Goal: Information Seeking & Learning: Learn about a topic

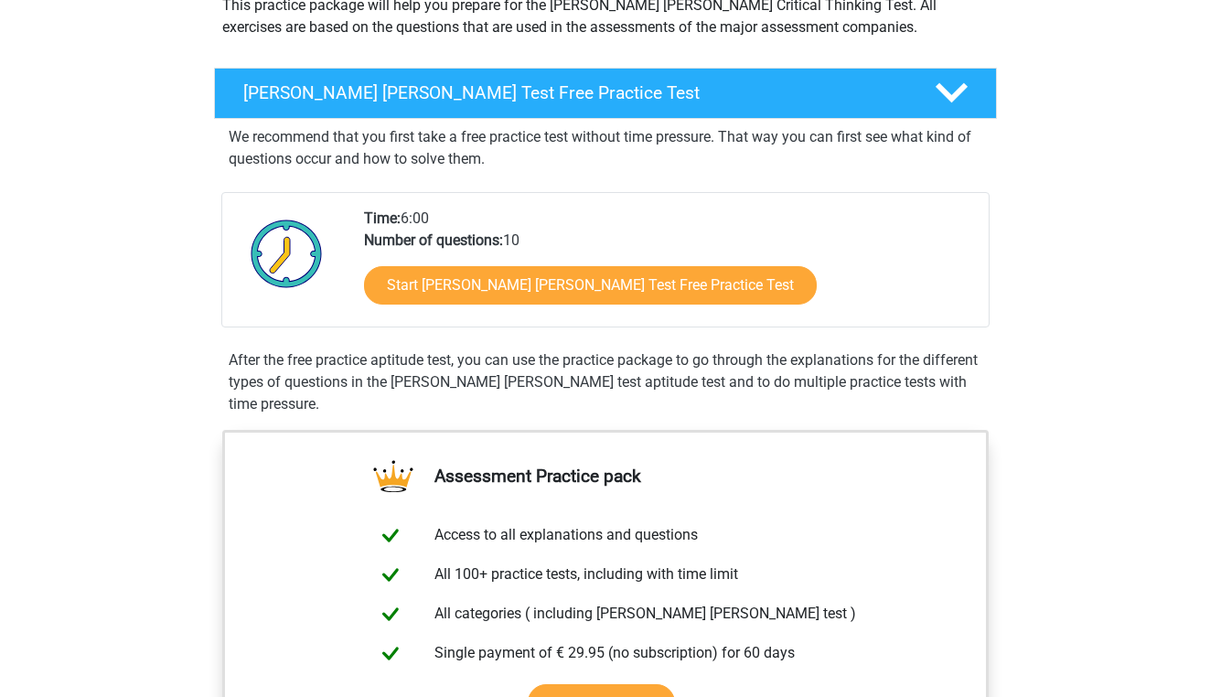
scroll to position [241, 0]
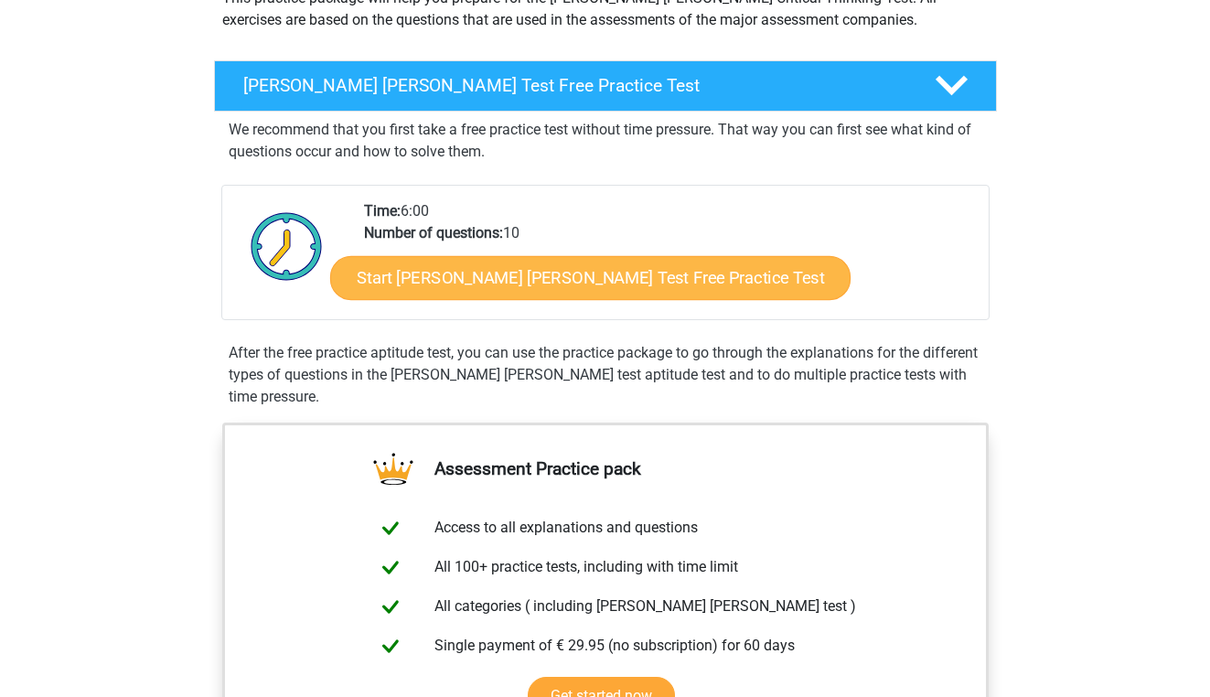
click at [452, 282] on link "Start Watson Glaser Test Free Practice Test" at bounding box center [590, 278] width 520 height 44
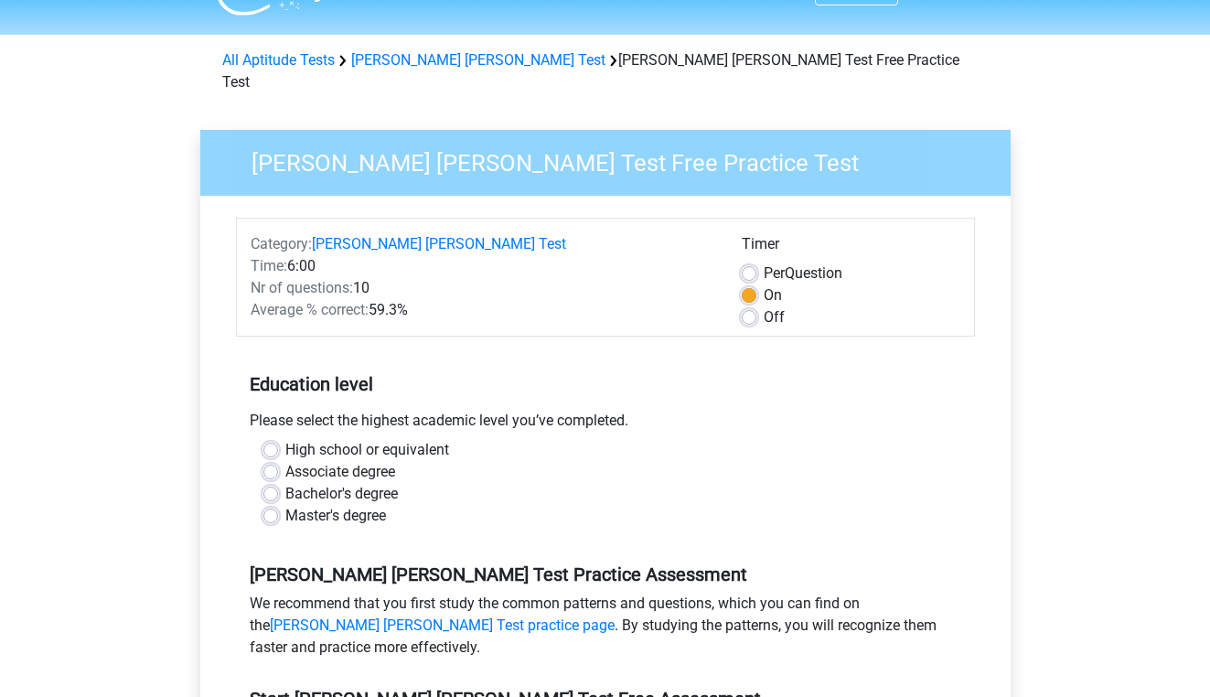
scroll to position [51, 0]
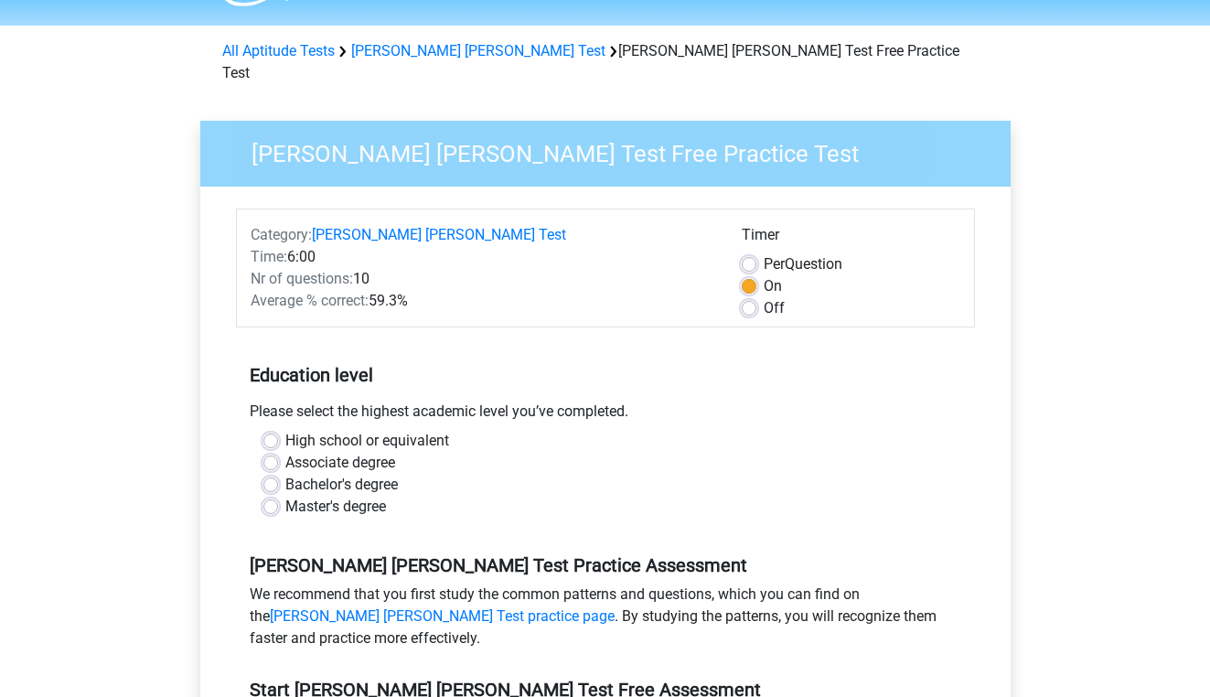
click at [285, 474] on label "Bachelor's degree" at bounding box center [341, 485] width 112 height 22
click at [277, 474] on input "Bachelor's degree" at bounding box center [270, 483] width 15 height 18
radio input "true"
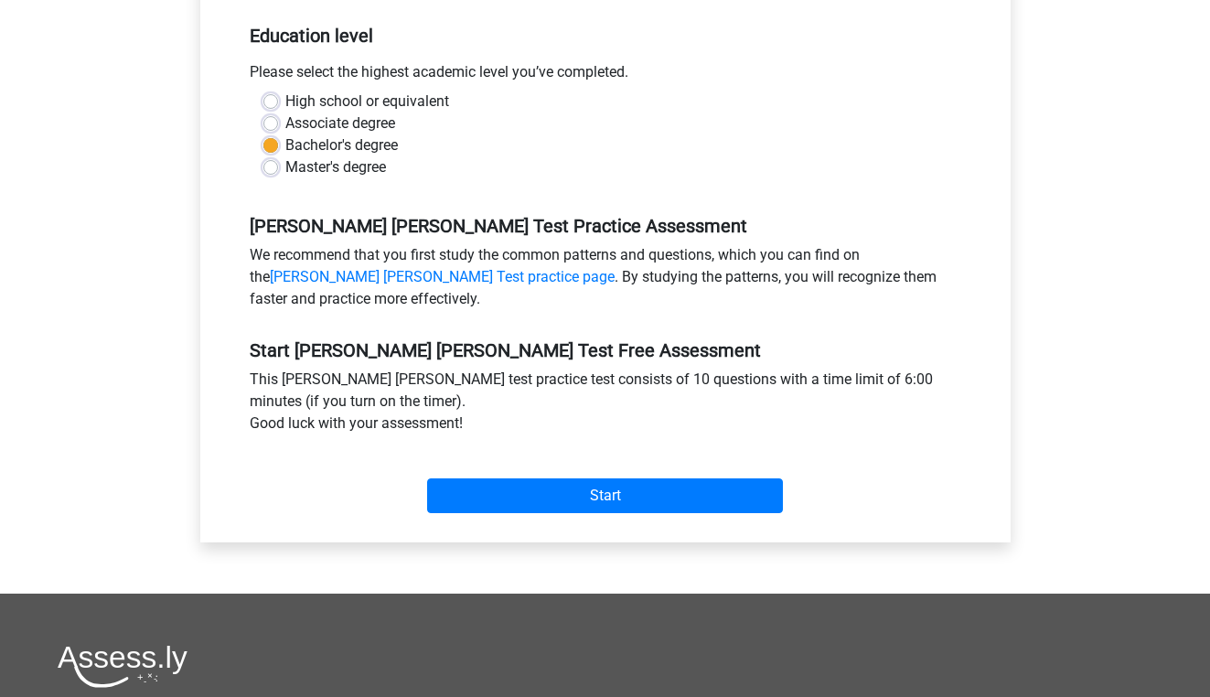
scroll to position [391, 0]
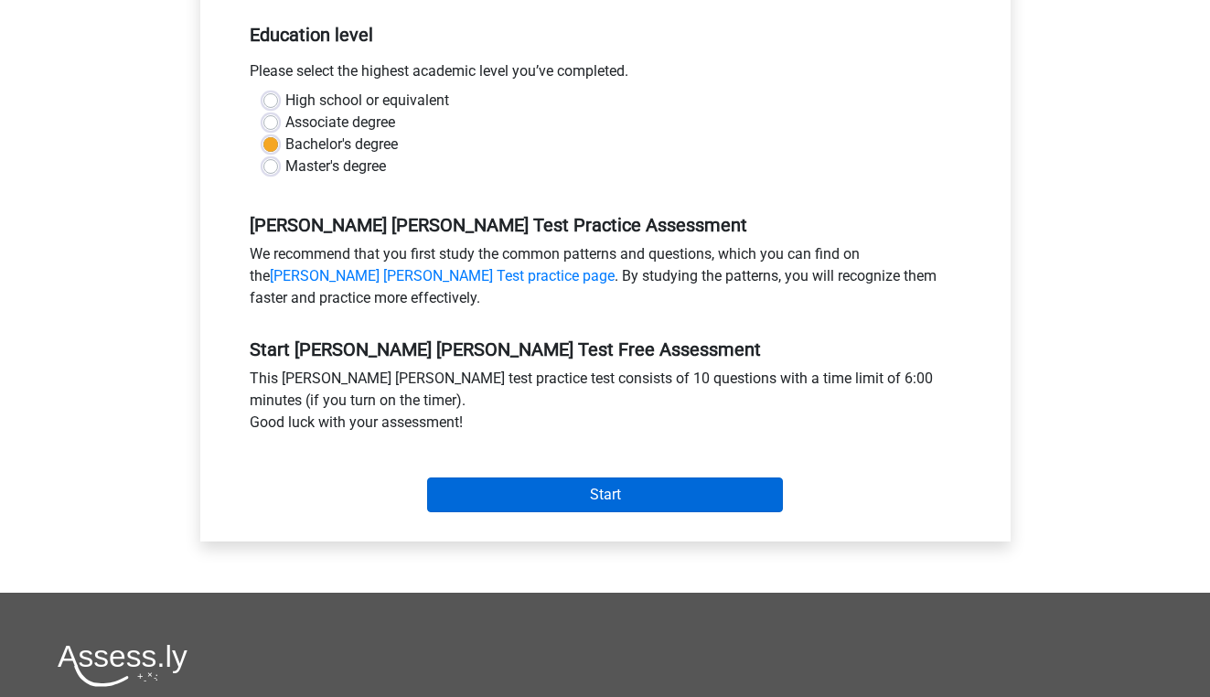
click at [498, 480] on input "Start" at bounding box center [605, 494] width 356 height 35
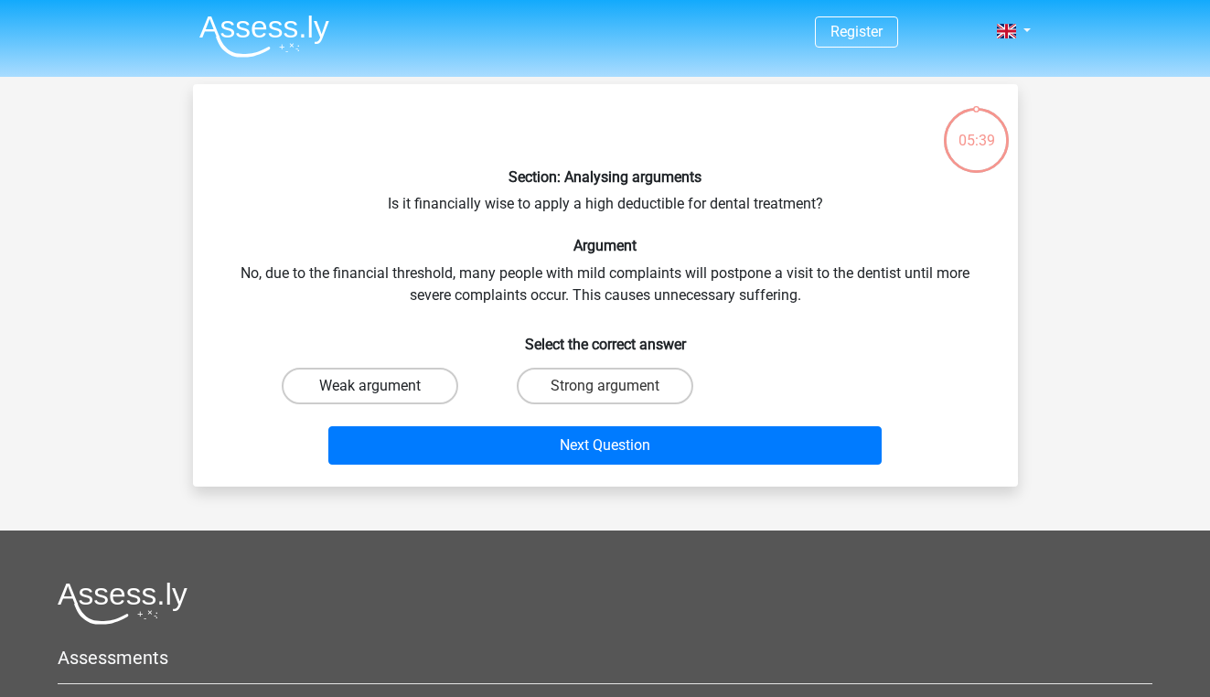
click at [404, 392] on label "Weak argument" at bounding box center [370, 386] width 177 height 37
click at [381, 392] on input "Weak argument" at bounding box center [376, 392] width 12 height 12
radio input "true"
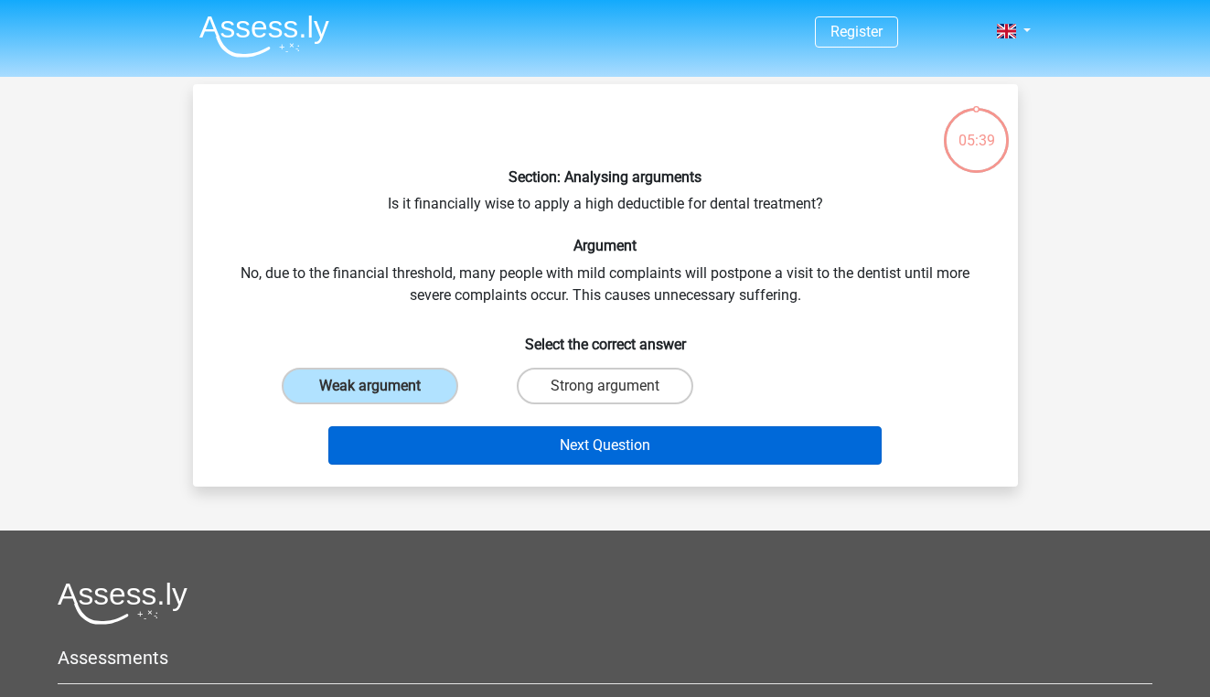
click at [447, 432] on button "Next Question" at bounding box center [604, 445] width 553 height 38
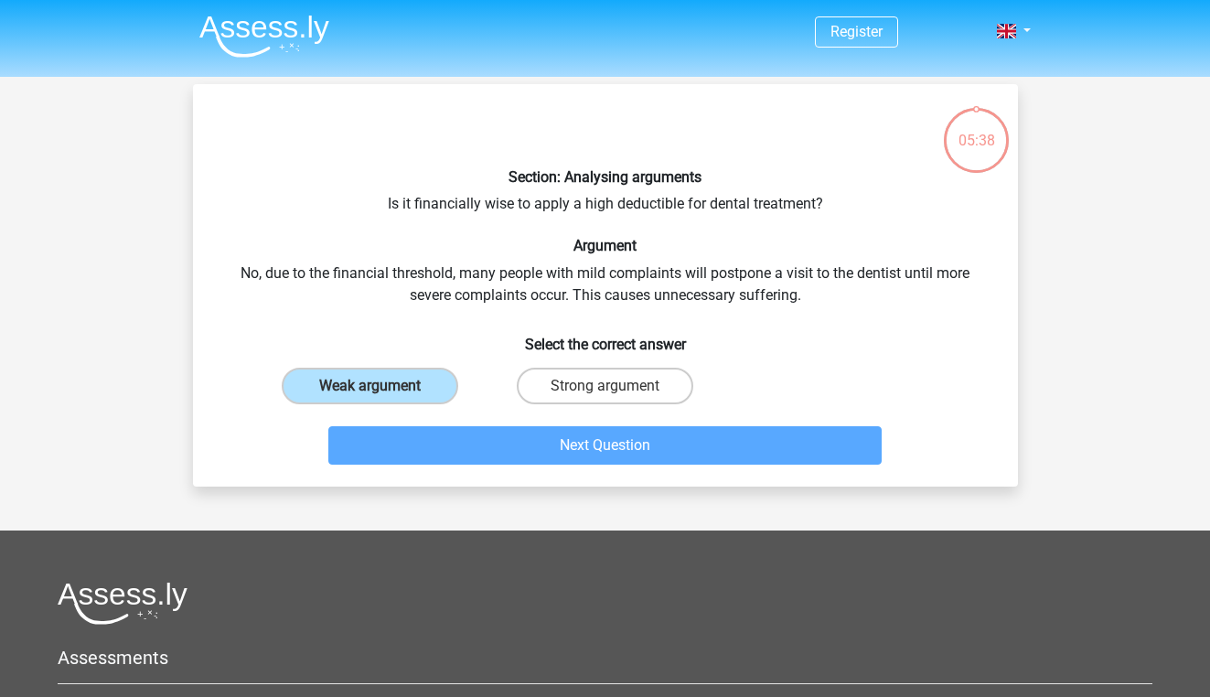
scroll to position [84, 0]
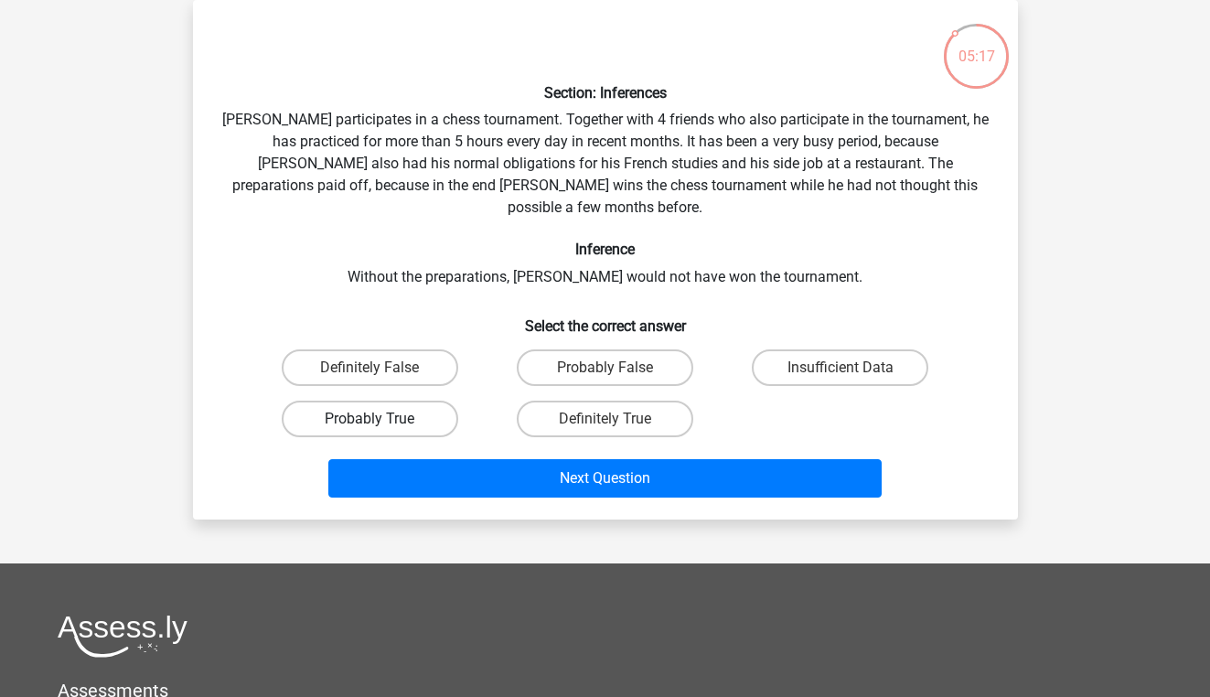
click at [403, 402] on label "Probably True" at bounding box center [370, 419] width 177 height 37
click at [381, 419] on input "Probably True" at bounding box center [376, 425] width 12 height 12
radio input "true"
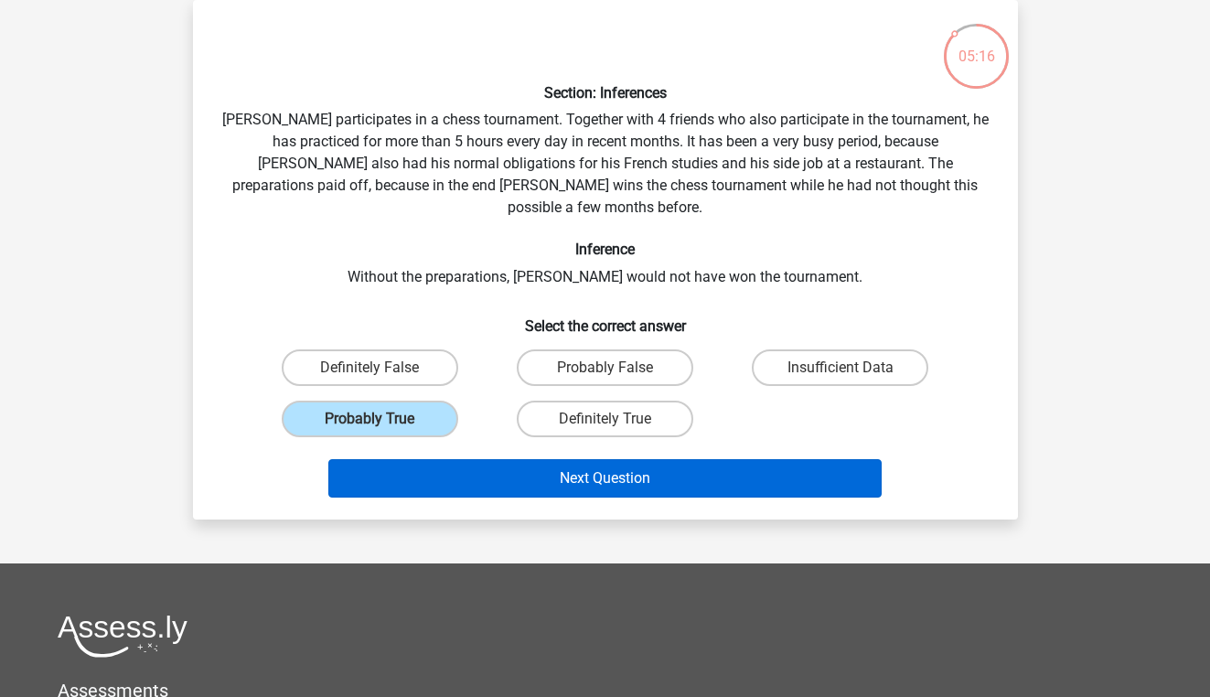
click at [410, 459] on button "Next Question" at bounding box center [604, 478] width 553 height 38
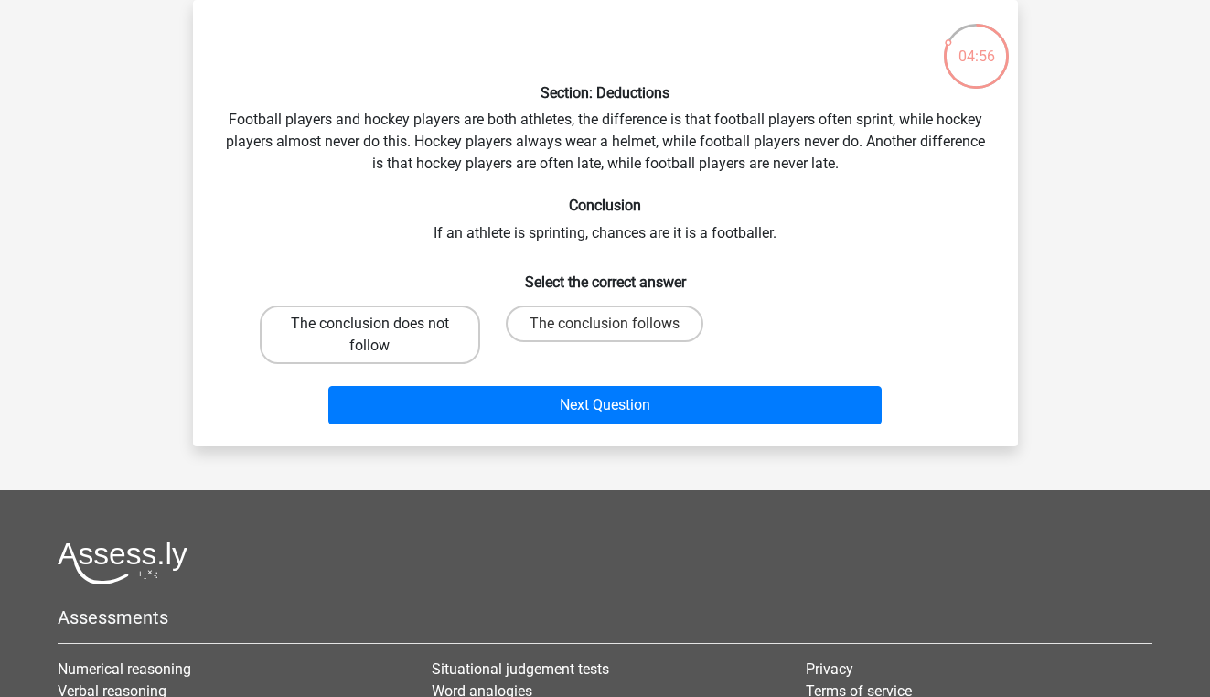
click at [333, 337] on label "The conclusion does not follow" at bounding box center [370, 334] width 220 height 59
click at [370, 336] on input "The conclusion does not follow" at bounding box center [376, 330] width 12 height 12
radio input "true"
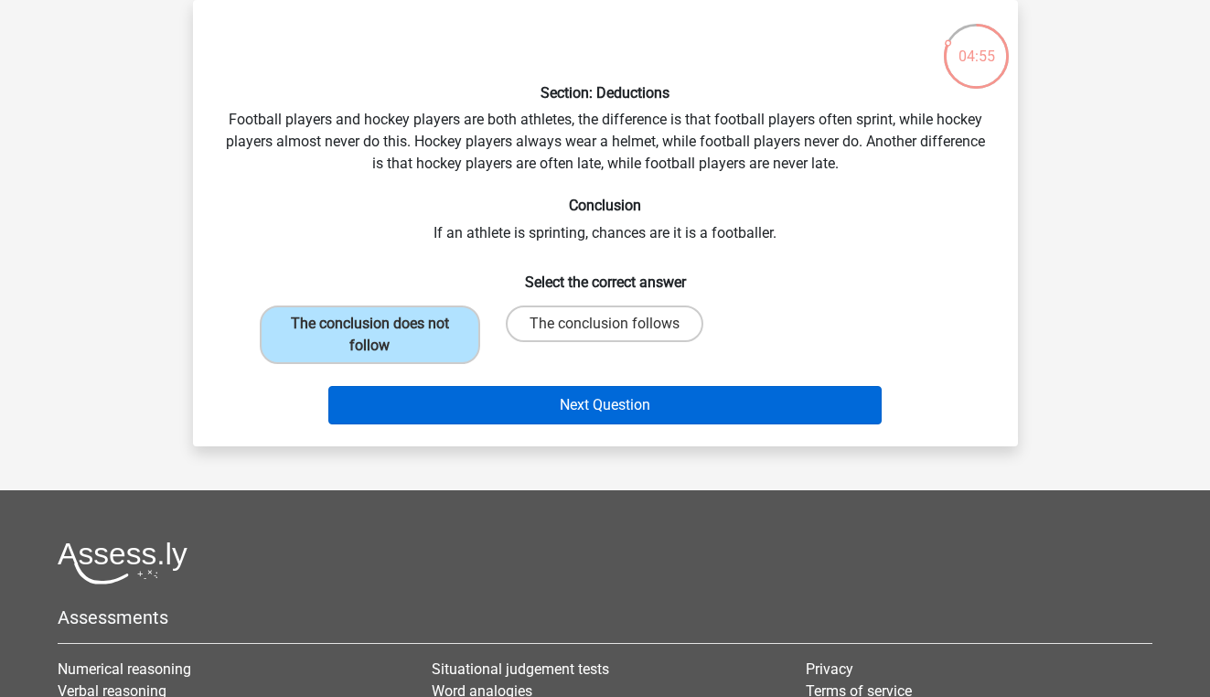
click at [393, 402] on button "Next Question" at bounding box center [604, 405] width 553 height 38
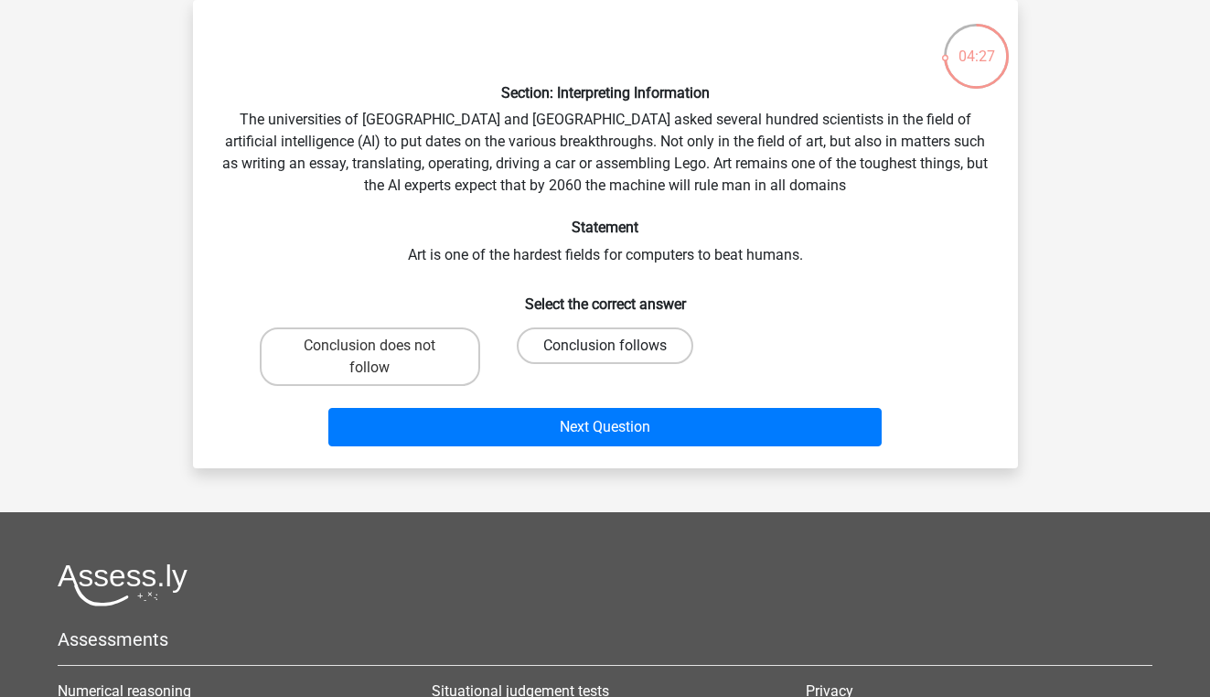
click at [530, 339] on label "Conclusion follows" at bounding box center [605, 345] width 177 height 37
click at [605, 346] on input "Conclusion follows" at bounding box center [611, 352] width 12 height 12
radio input "true"
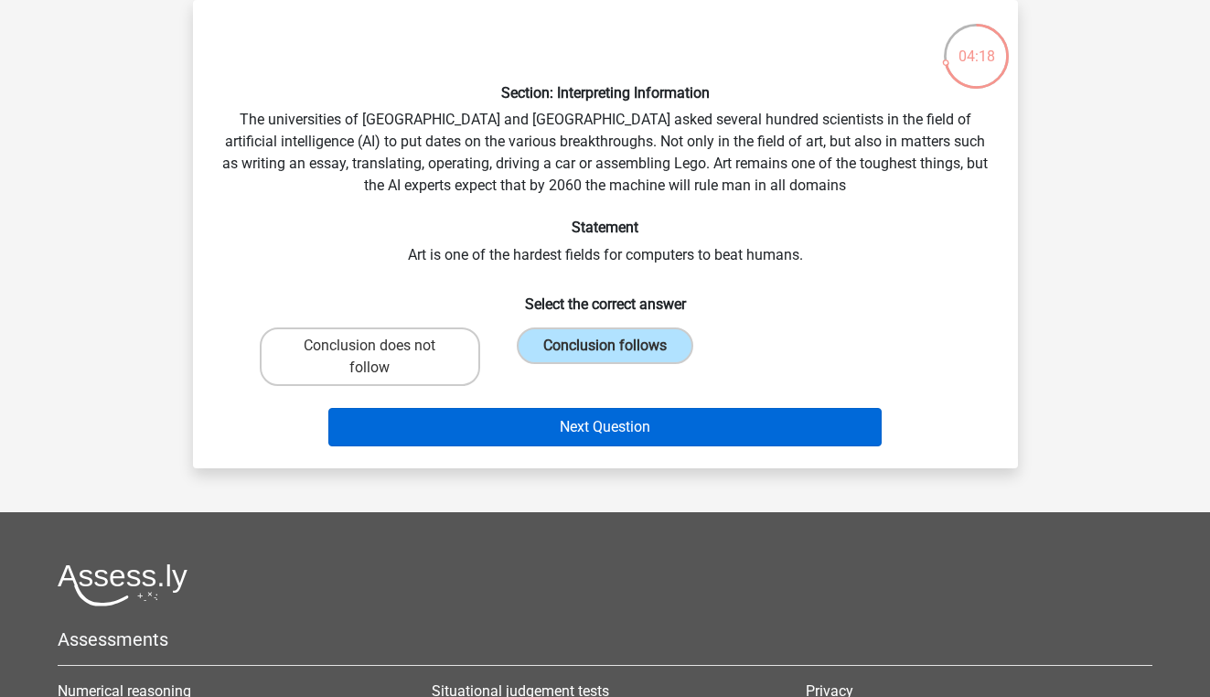
click at [510, 425] on button "Next Question" at bounding box center [604, 427] width 553 height 38
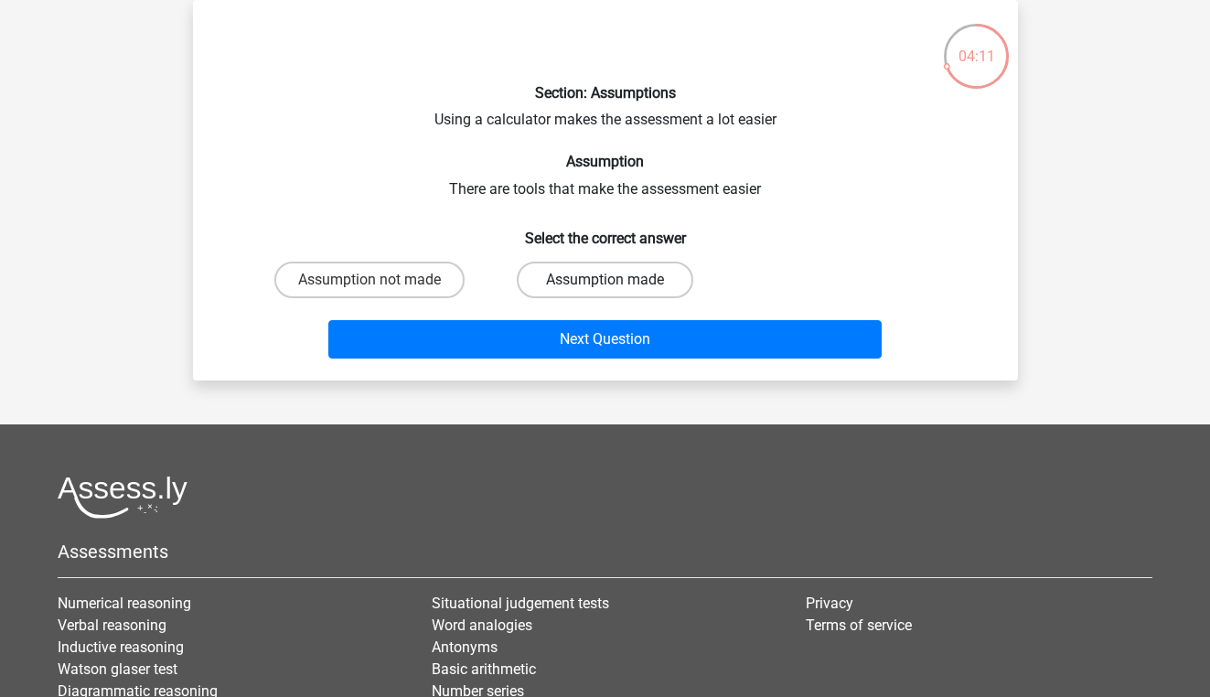
click at [530, 281] on label "Assumption made" at bounding box center [605, 280] width 177 height 37
click at [605, 281] on input "Assumption made" at bounding box center [611, 286] width 12 height 12
radio input "true"
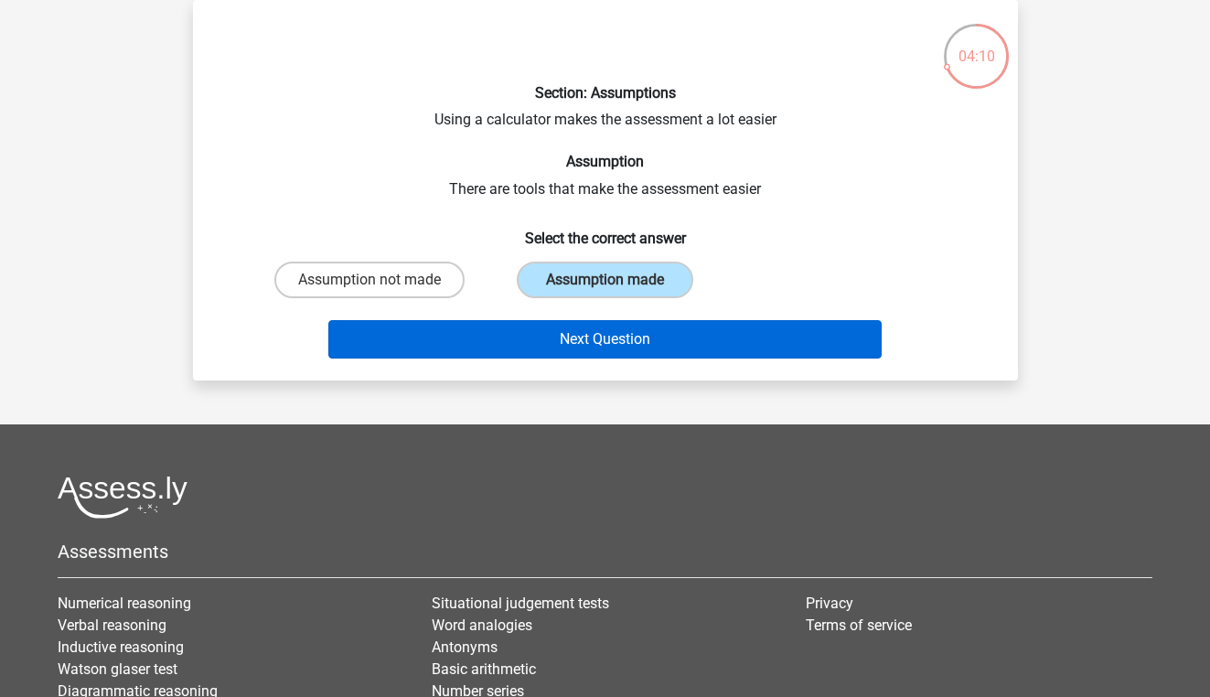
click at [525, 333] on button "Next Question" at bounding box center [604, 339] width 553 height 38
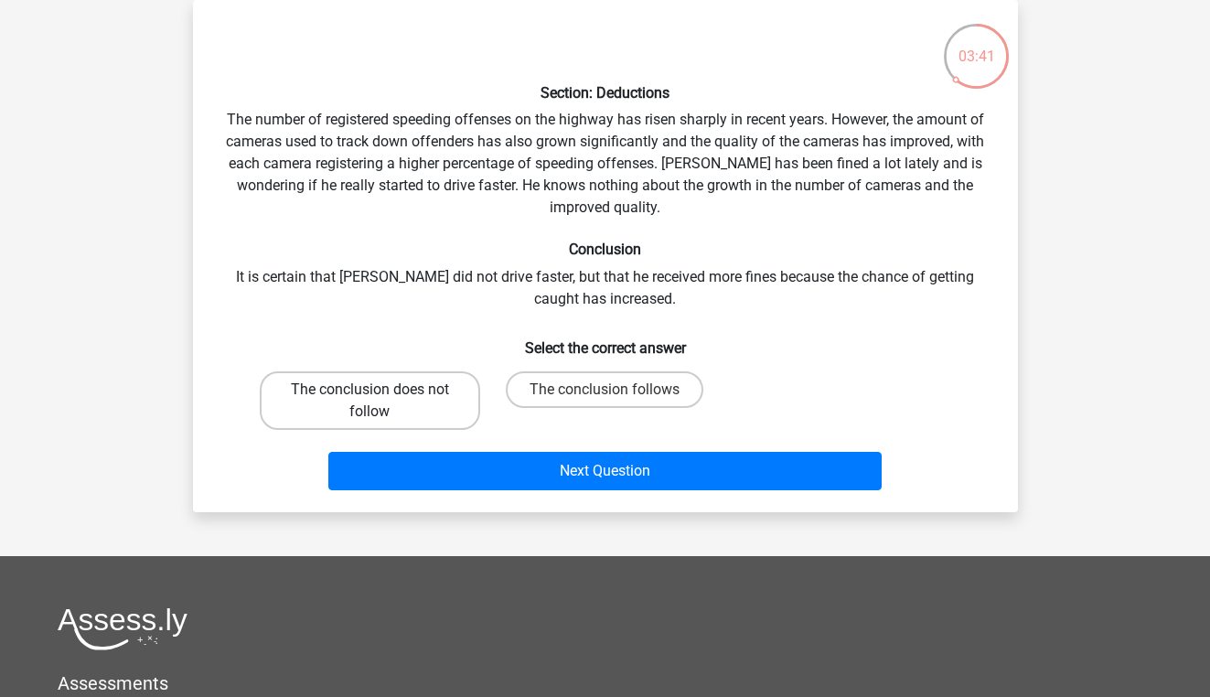
click at [367, 371] on label "The conclusion does not follow" at bounding box center [370, 400] width 220 height 59
click at [370, 390] on input "The conclusion does not follow" at bounding box center [376, 396] width 12 height 12
radio input "true"
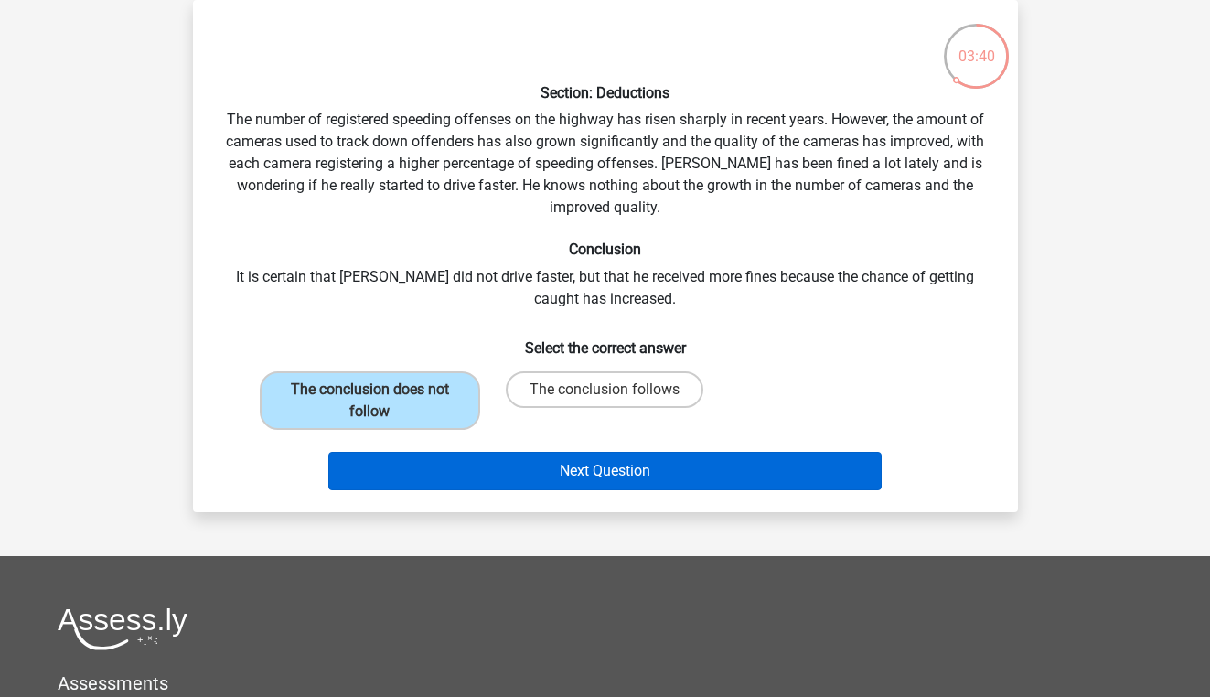
click at [445, 456] on button "Next Question" at bounding box center [604, 471] width 553 height 38
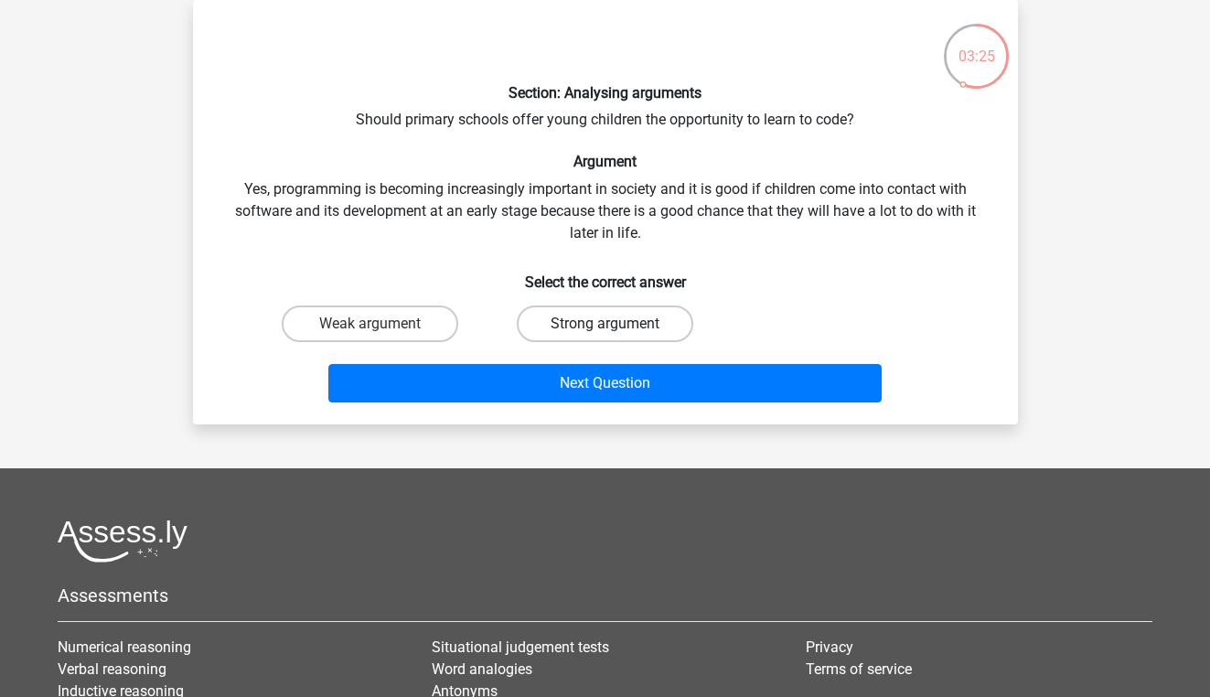
click at [539, 327] on label "Strong argument" at bounding box center [605, 323] width 177 height 37
click at [605, 327] on input "Strong argument" at bounding box center [611, 330] width 12 height 12
radio input "true"
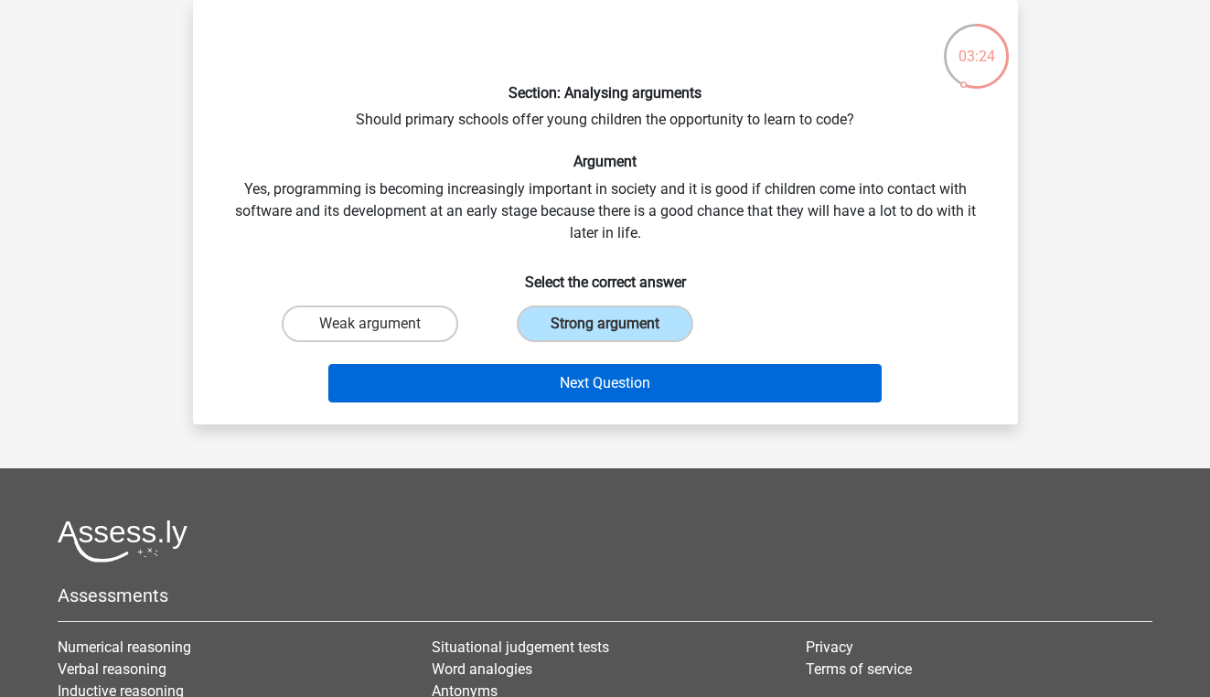
click at [537, 369] on button "Next Question" at bounding box center [604, 383] width 553 height 38
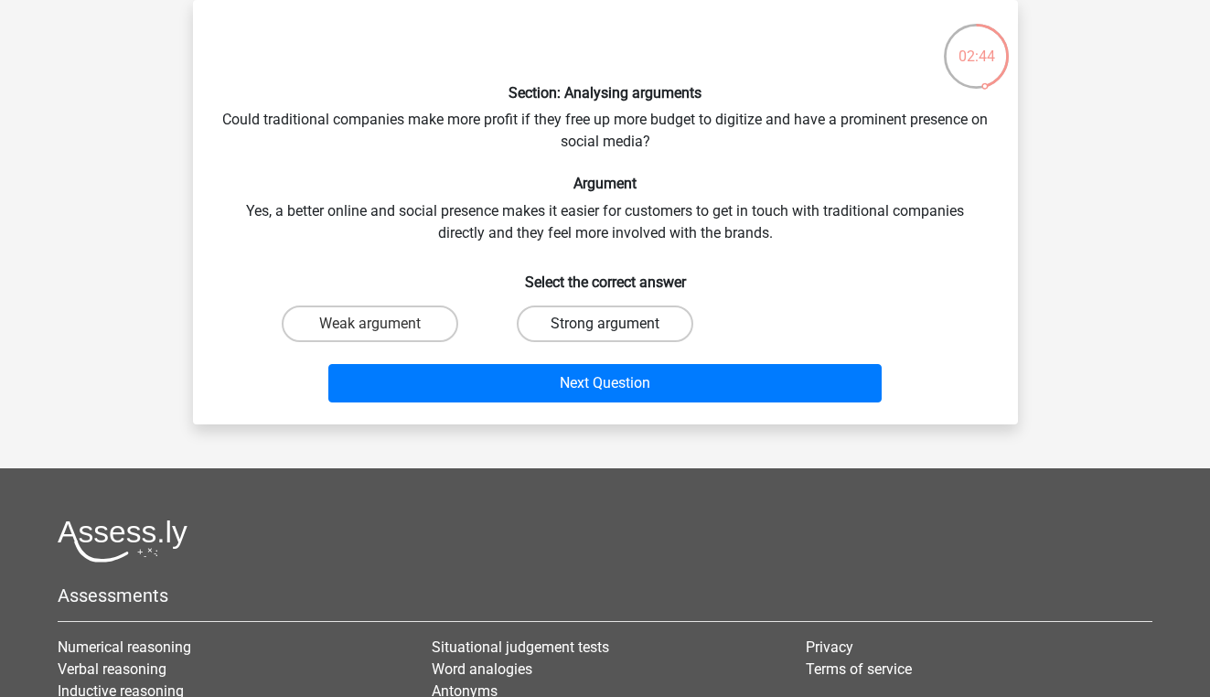
click at [575, 316] on label "Strong argument" at bounding box center [605, 323] width 177 height 37
click at [605, 324] on input "Strong argument" at bounding box center [611, 330] width 12 height 12
radio input "true"
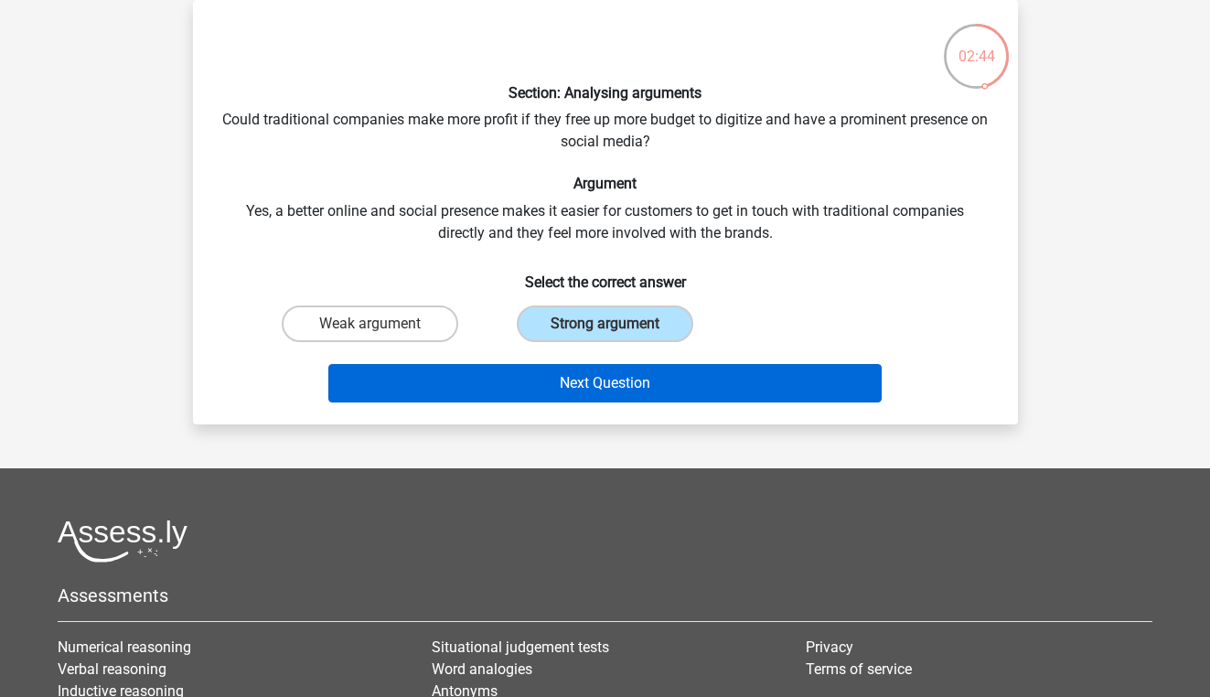
click at [575, 391] on button "Next Question" at bounding box center [604, 383] width 553 height 38
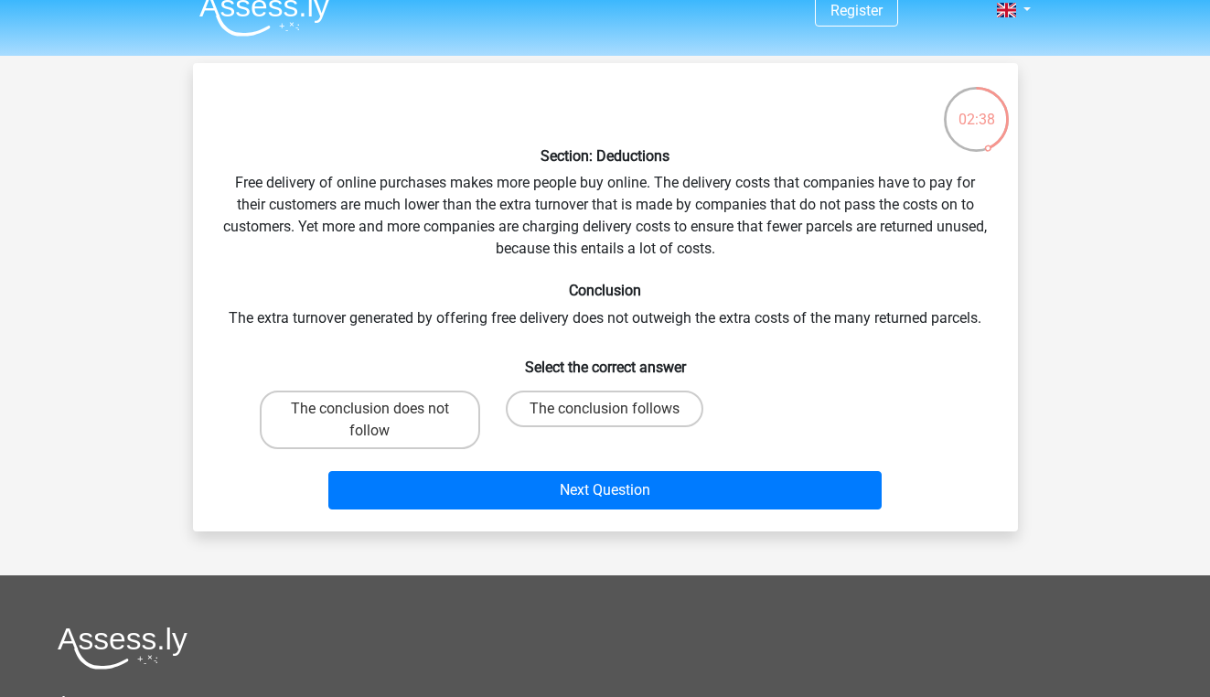
scroll to position [26, 0]
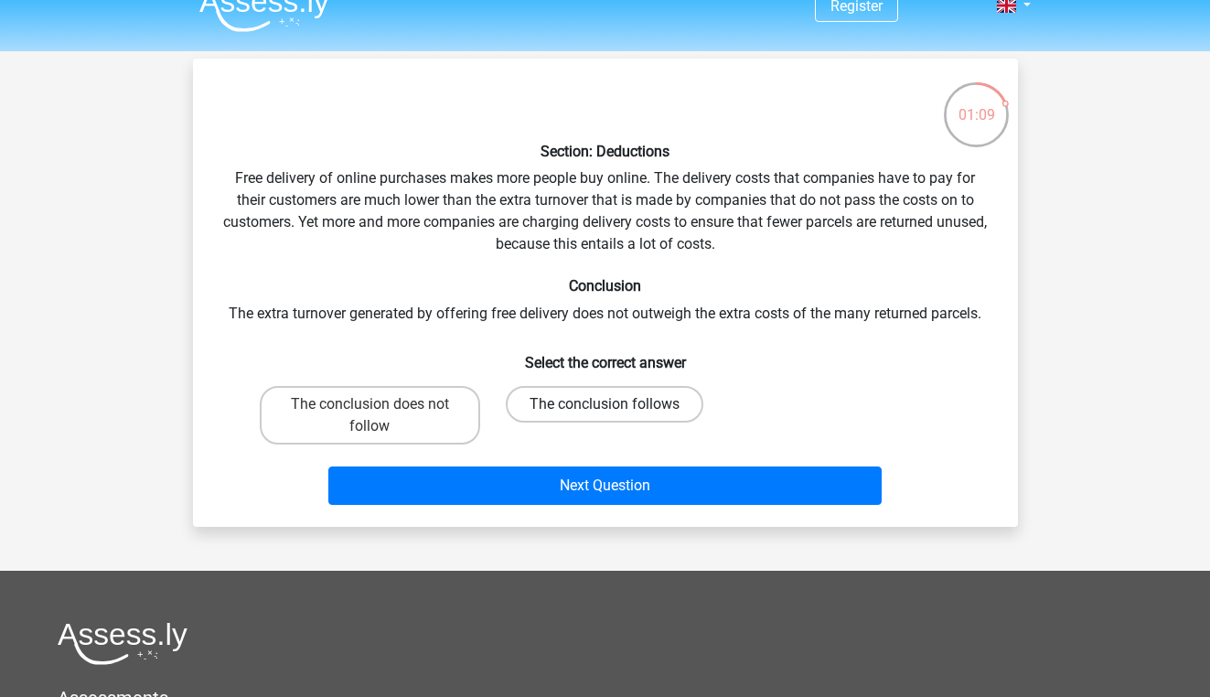
click at [581, 405] on label "The conclusion follows" at bounding box center [605, 404] width 198 height 37
click at [605, 405] on input "The conclusion follows" at bounding box center [611, 410] width 12 height 12
radio input "true"
click at [574, 463] on div "Next Question" at bounding box center [605, 482] width 766 height 60
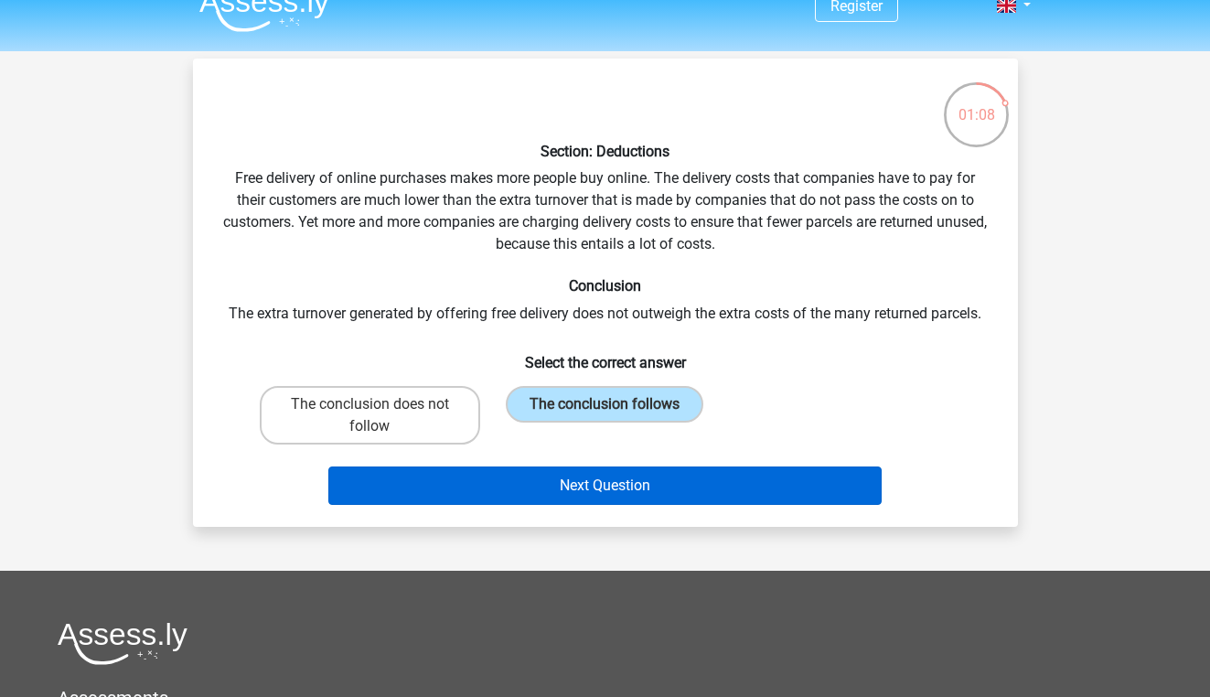
click at [574, 483] on button "Next Question" at bounding box center [604, 485] width 553 height 38
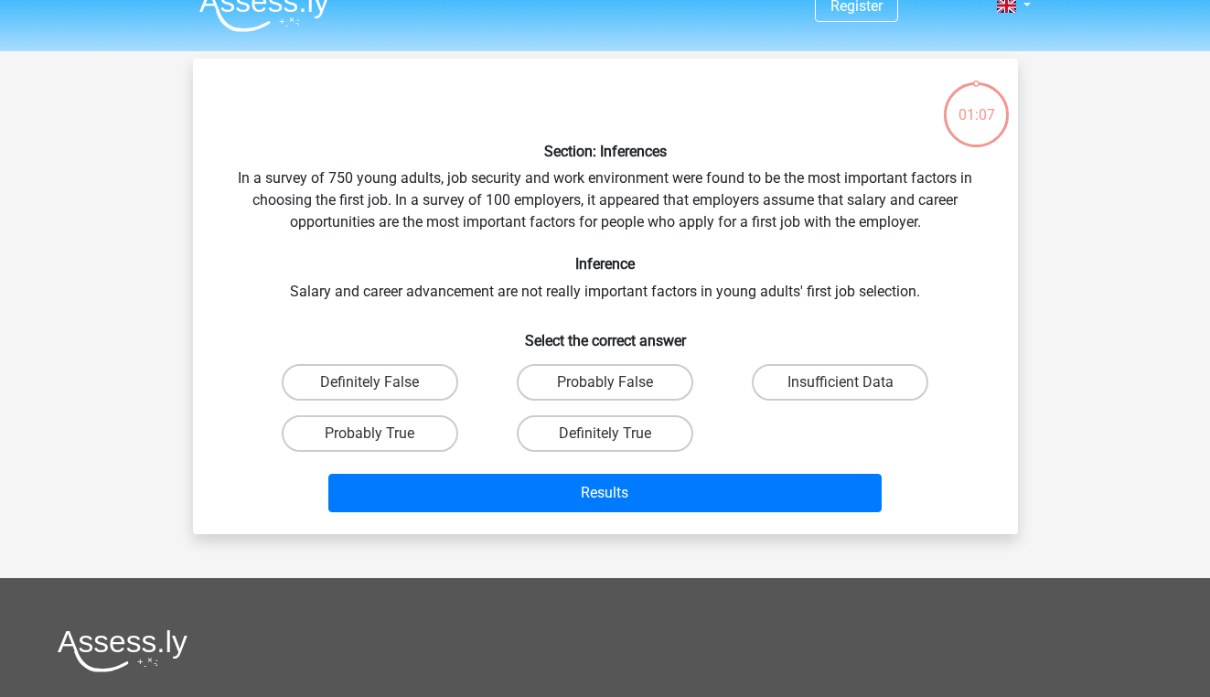
scroll to position [84, 0]
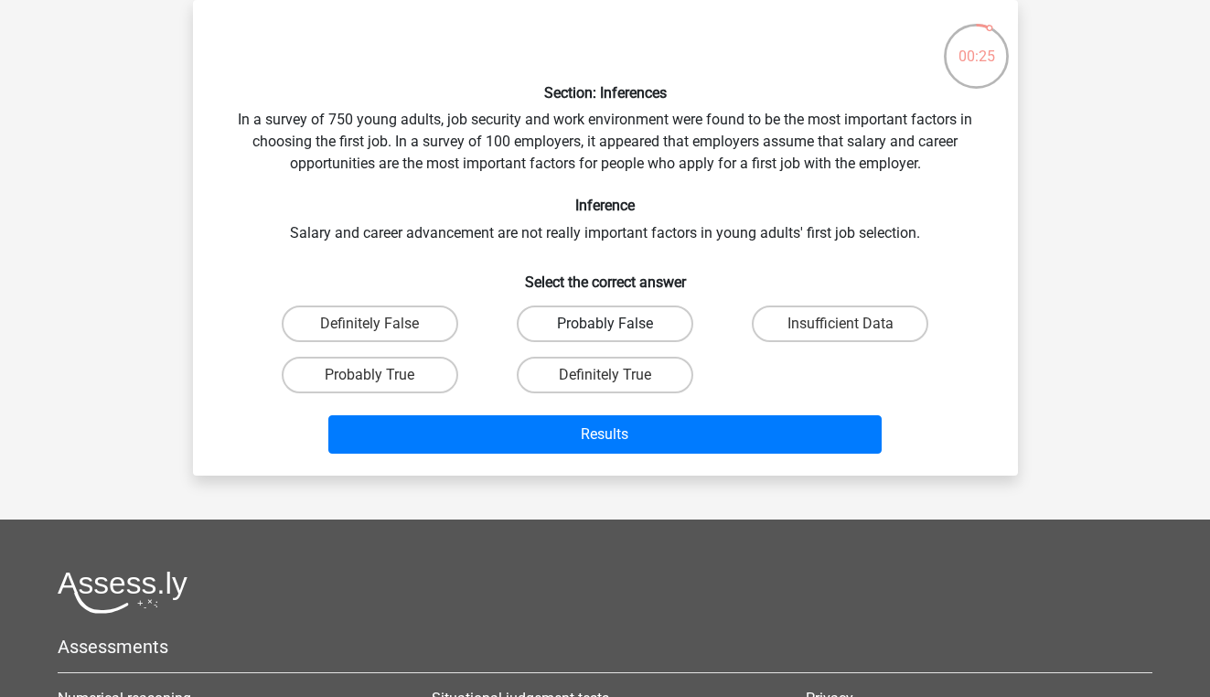
click at [682, 324] on label "Probably False" at bounding box center [605, 323] width 177 height 37
click at [616, 324] on input "Probably False" at bounding box center [611, 330] width 12 height 12
radio input "true"
click at [766, 315] on label "Insufficient Data" at bounding box center [840, 323] width 177 height 37
click at [841, 324] on input "Insufficient Data" at bounding box center [847, 330] width 12 height 12
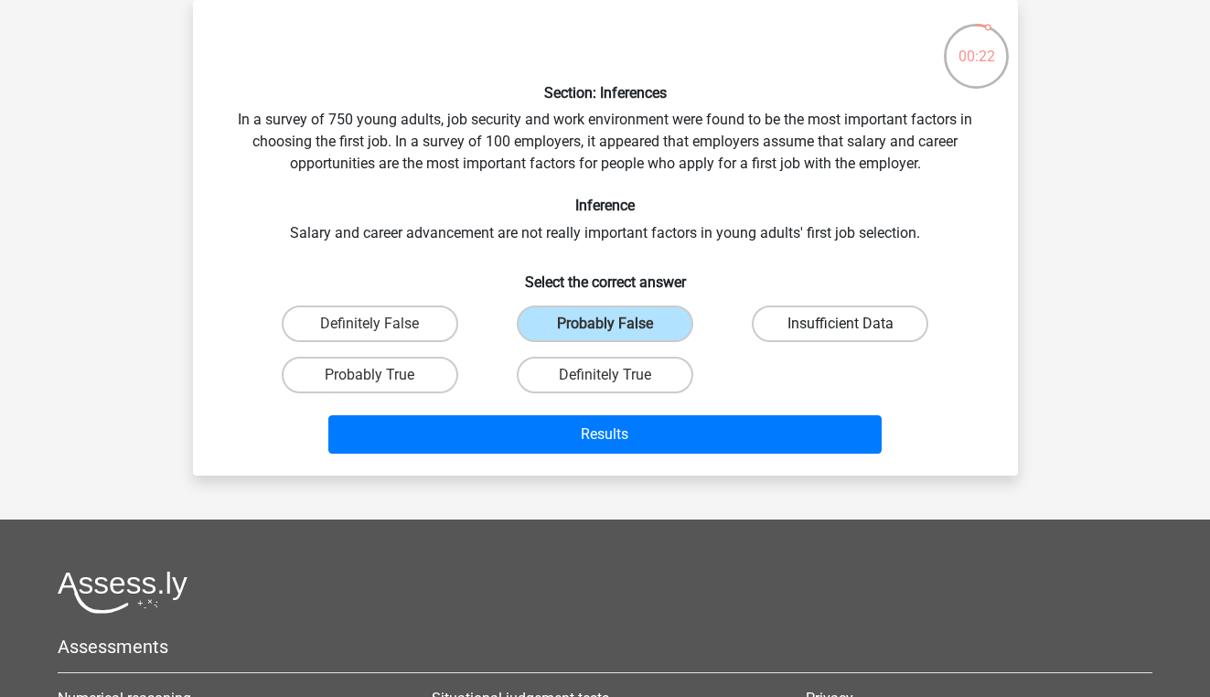
radio input "true"
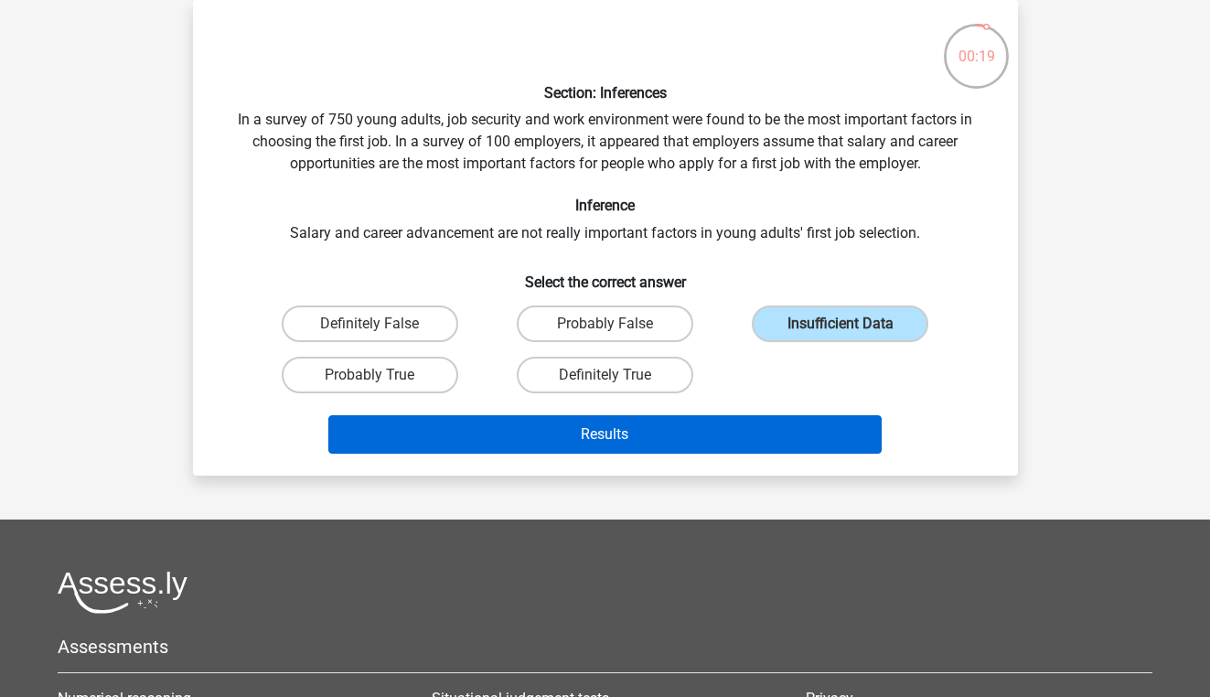
click at [679, 431] on button "Results" at bounding box center [604, 434] width 553 height 38
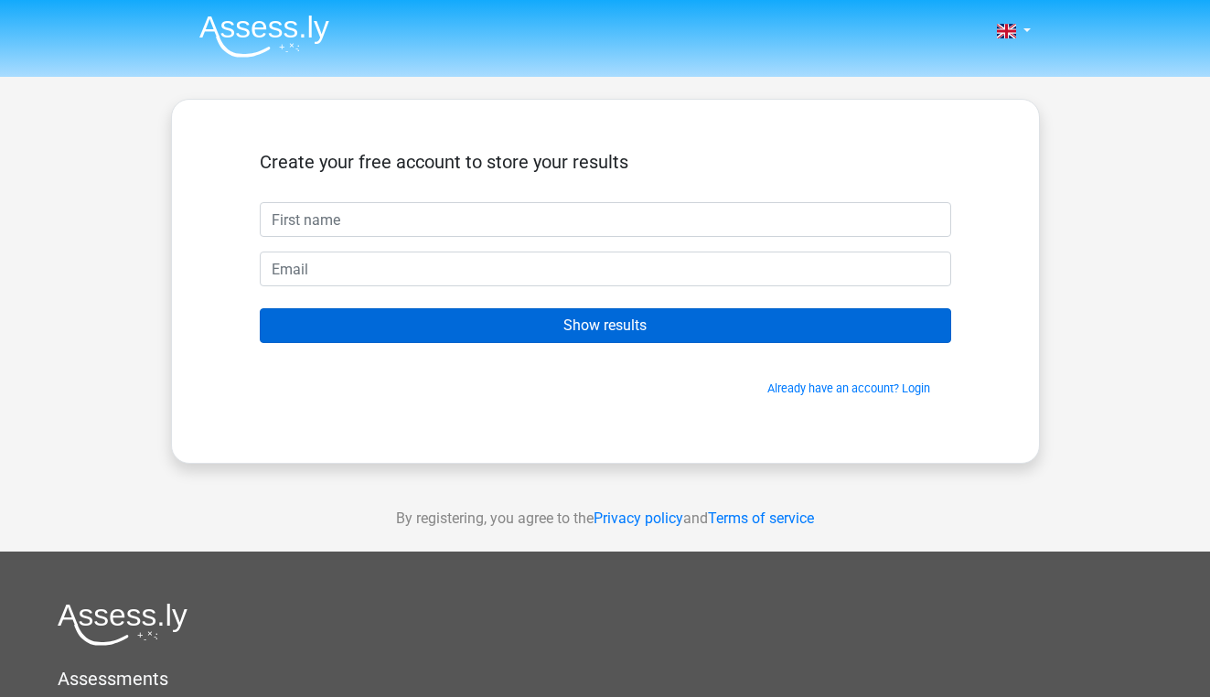
click at [648, 333] on input "Show results" at bounding box center [605, 325] width 691 height 35
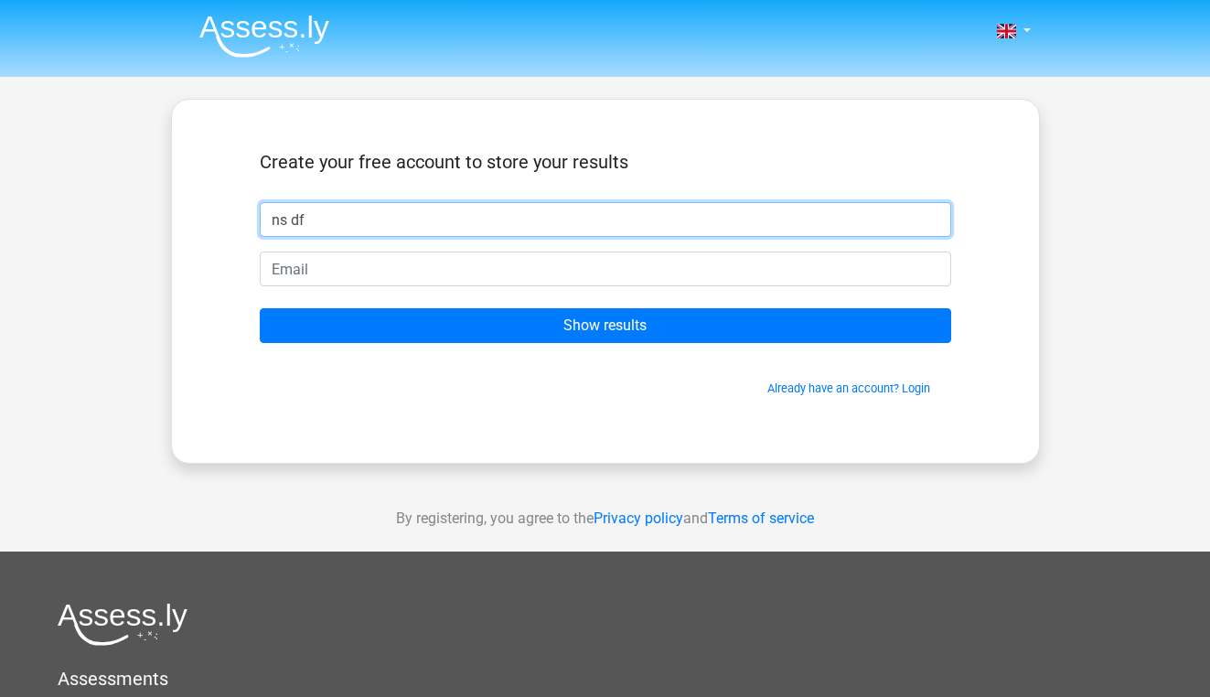
type input "ns df"
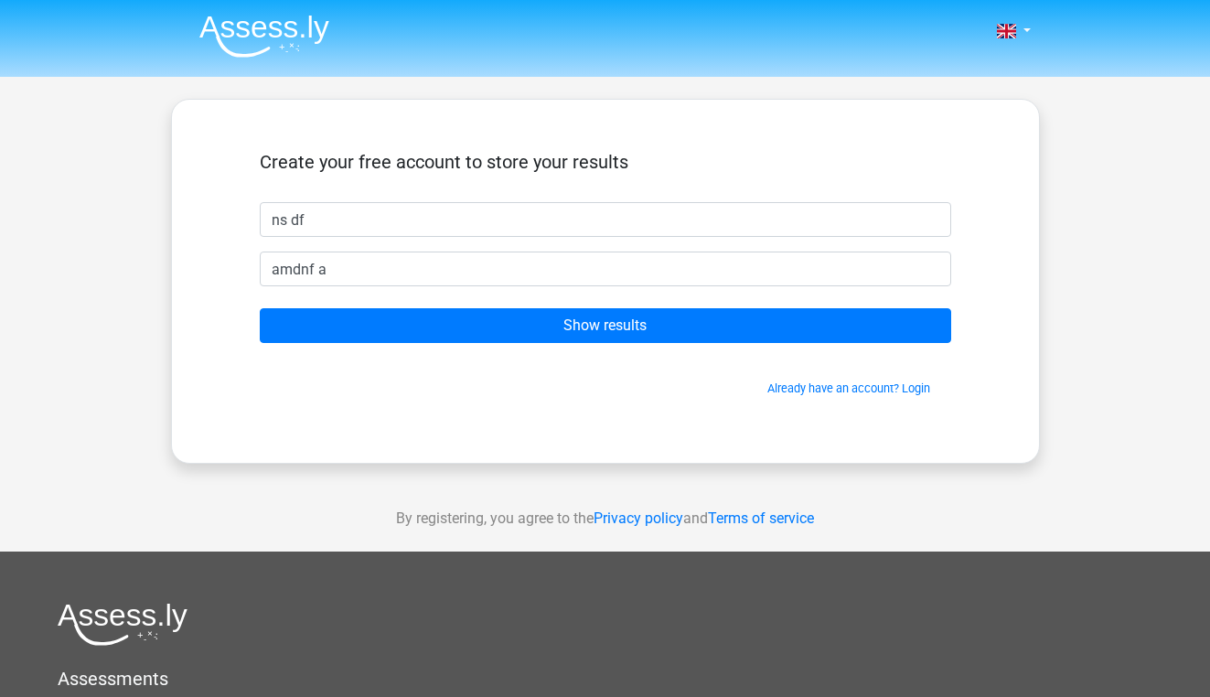
click at [487, 306] on form "Create your free account to store your results ns df amdnf a Show results Alrea…" at bounding box center [605, 274] width 691 height 246
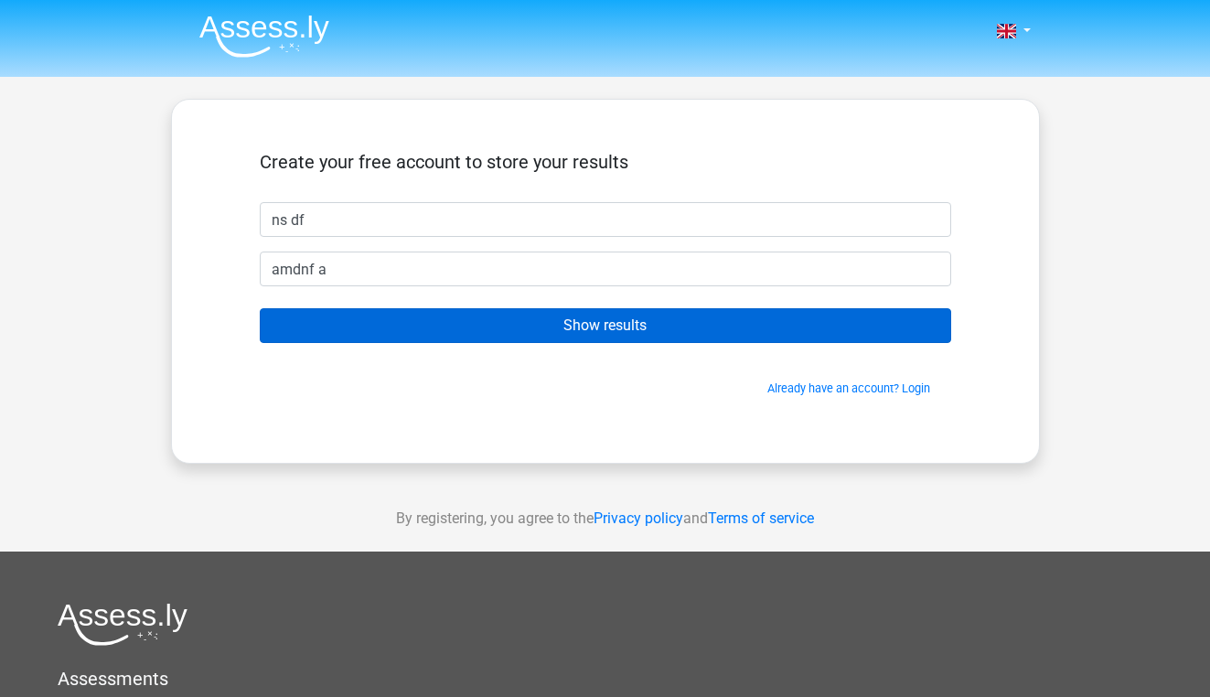
click at [484, 327] on input "Show results" at bounding box center [605, 325] width 691 height 35
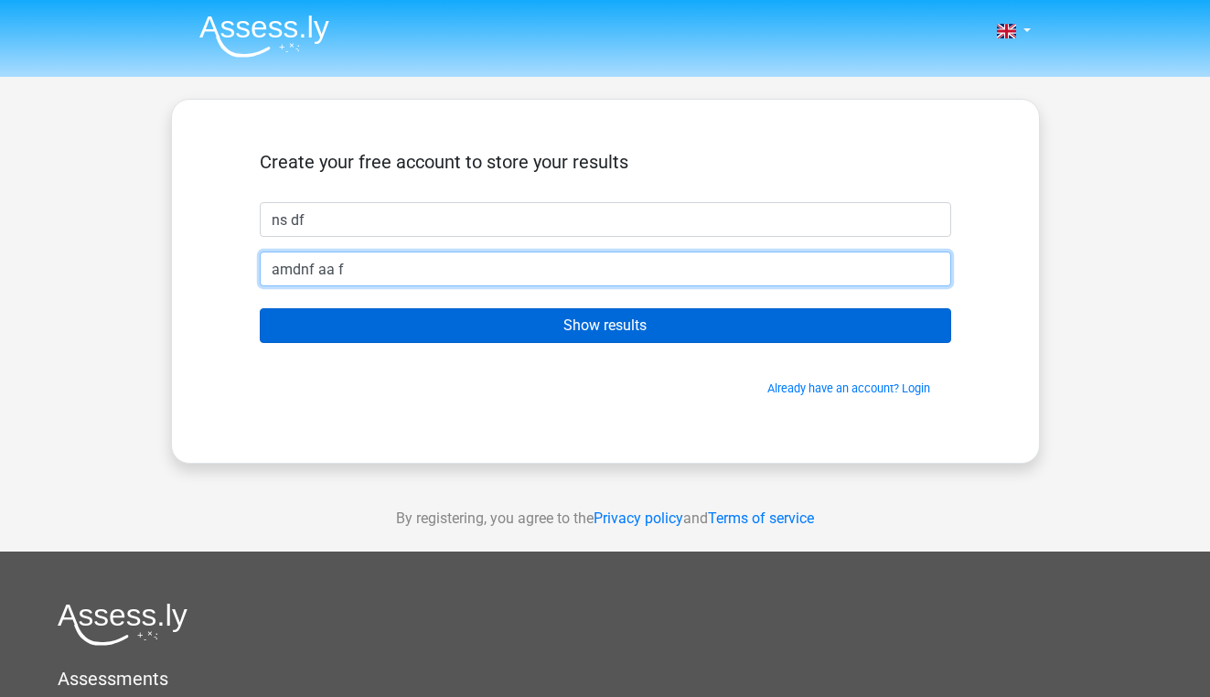
type input "amdnf aa f"
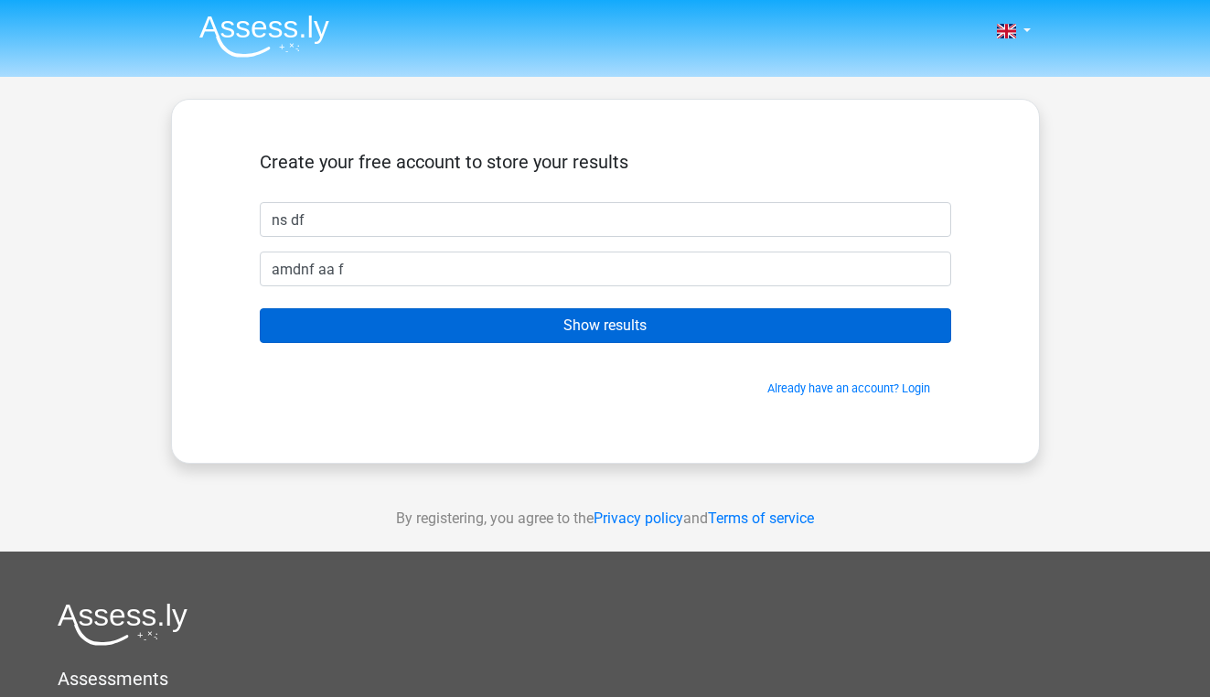
click at [441, 329] on input "Show results" at bounding box center [605, 325] width 691 height 35
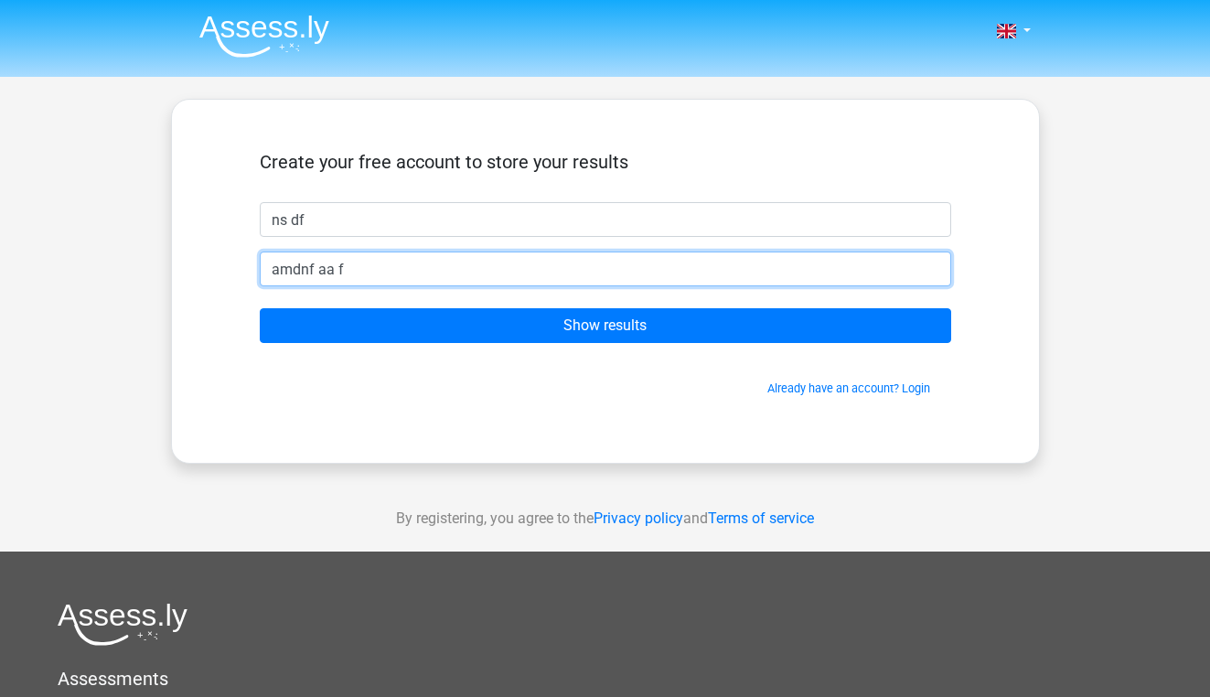
drag, startPoint x: 274, startPoint y: 272, endPoint x: 441, endPoint y: 272, distance: 166.5
click at [441, 272] on input "amdnf aa f" at bounding box center [605, 269] width 691 height 35
